Goal: Task Accomplishment & Management: Complete application form

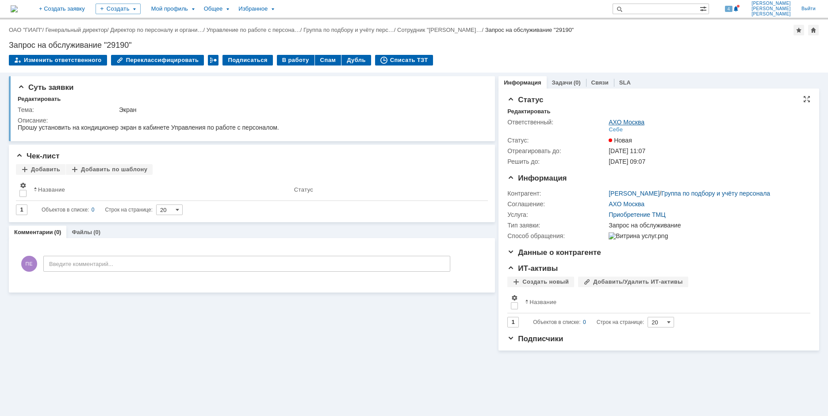
click at [616, 123] on link "АХО Москва" at bounding box center [627, 122] width 36 height 7
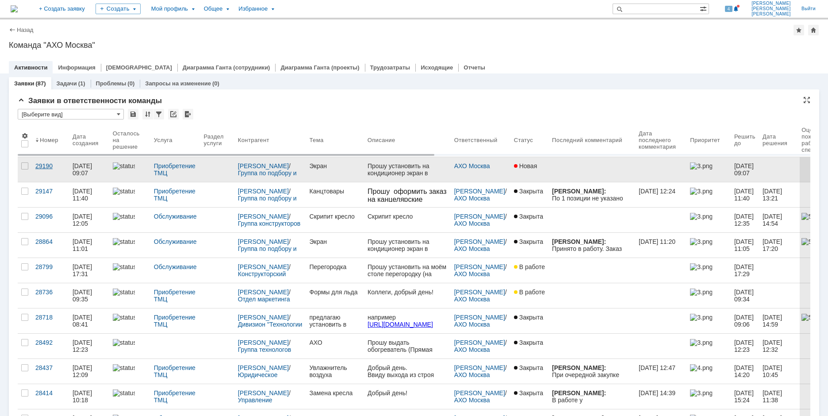
click at [46, 167] on div "29190" at bounding box center [50, 165] width 30 height 7
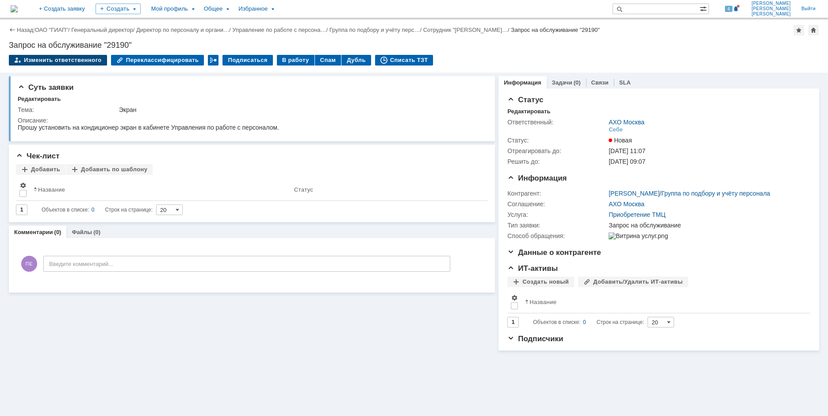
click at [61, 56] on div "Изменить ответственного" at bounding box center [58, 60] width 98 height 11
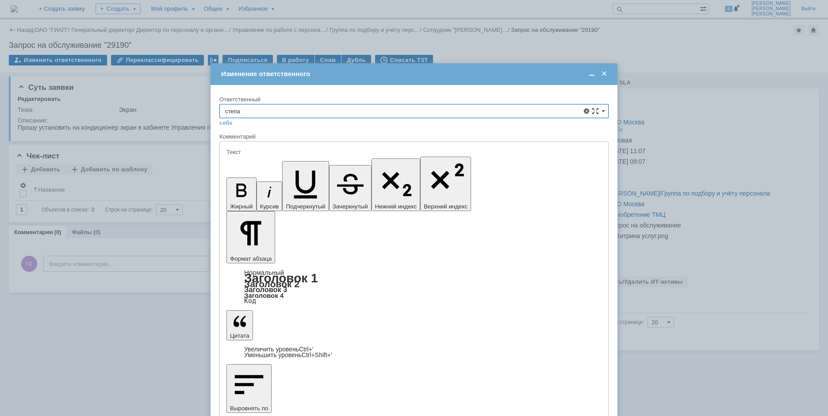
click at [281, 173] on span "[PERSON_NAME]" at bounding box center [414, 175] width 378 height 7
type input "[PERSON_NAME]"
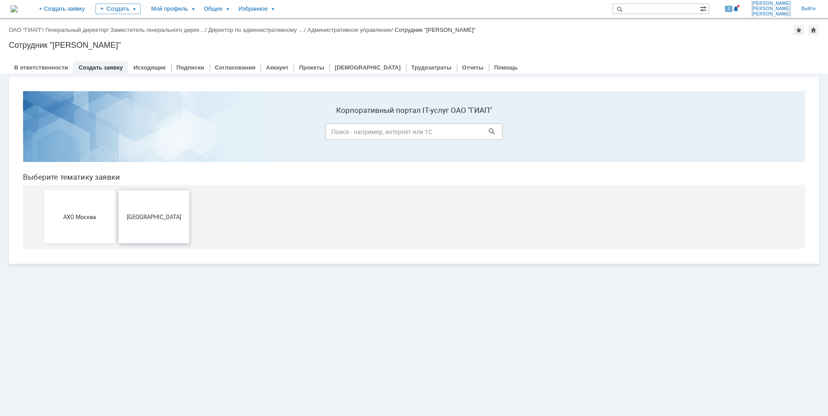
click at [127, 231] on button "[GEOGRAPHIC_DATA]" at bounding box center [154, 216] width 71 height 53
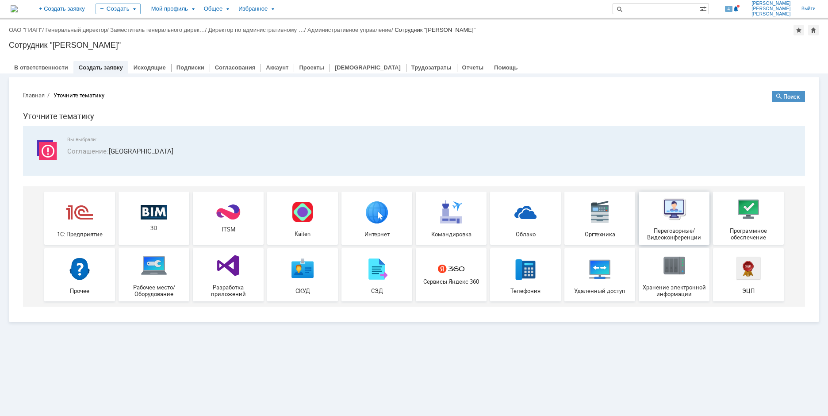
click at [674, 233] on span "Переговорные/Видеоконференции" at bounding box center [673, 233] width 65 height 13
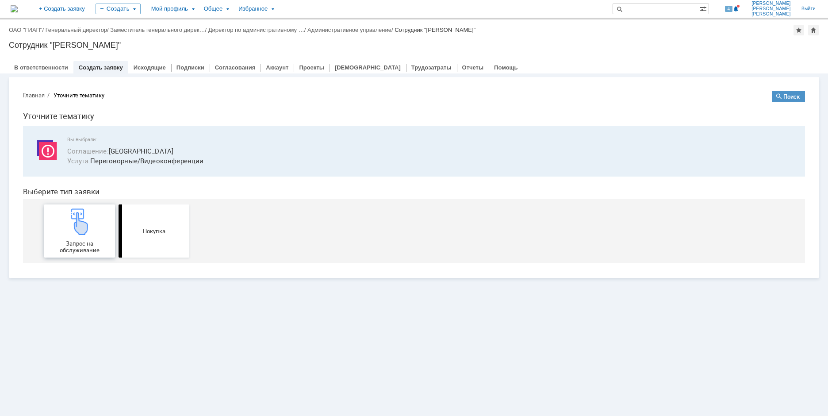
click at [75, 236] on div "Запрос на обслуживание" at bounding box center [79, 230] width 65 height 45
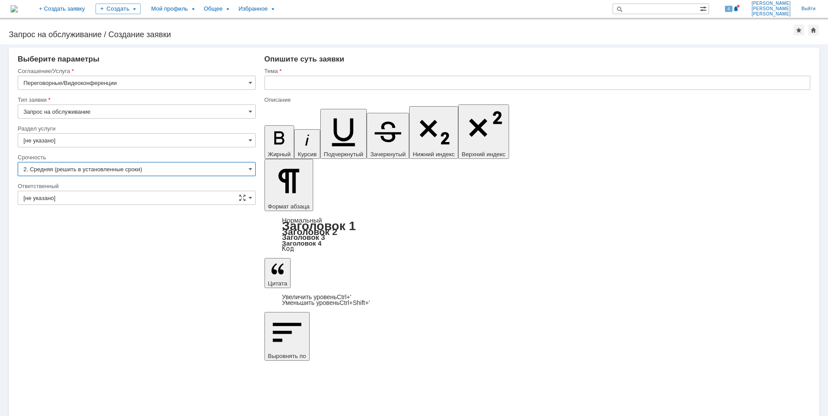
click at [74, 167] on input "2. Средняя (решить в установленные сроки)" at bounding box center [137, 169] width 238 height 14
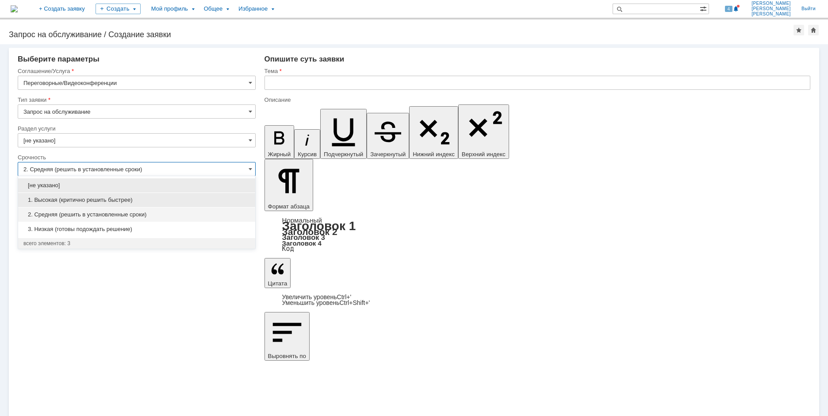
click at [77, 202] on span "1. Высокая (критично решить быстрее)" at bounding box center [136, 199] width 226 height 7
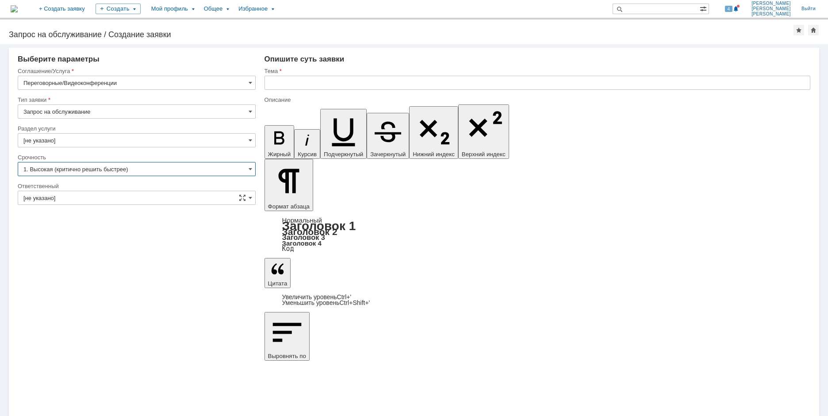
type input "1. Высокая (критично решить быстрее)"
click at [322, 87] on input "text" at bounding box center [538, 83] width 546 height 14
click at [418, 80] on input "Подключение ноутбука в переговорной Россошь" at bounding box center [538, 83] width 546 height 14
click at [414, 85] on input "Подключение ноутбука в переговорной Россошь" at bounding box center [538, 83] width 546 height 14
drag, startPoint x: 413, startPoint y: 83, endPoint x: 379, endPoint y: 82, distance: 34.5
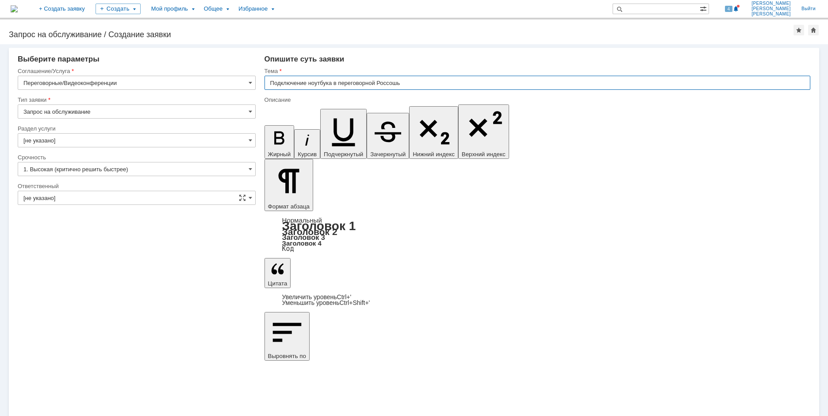
click at [379, 82] on input "Подключение ноутбука в переговорной Россошь" at bounding box center [538, 83] width 546 height 14
type input "Подключение ноутбука в переговорной Кемерово"
click at [415, 85] on input "Подключение ноутбука в переговорной Кемерово" at bounding box center [538, 83] width 546 height 14
type input "Подключение ноутбука в переговорной Россошь"
